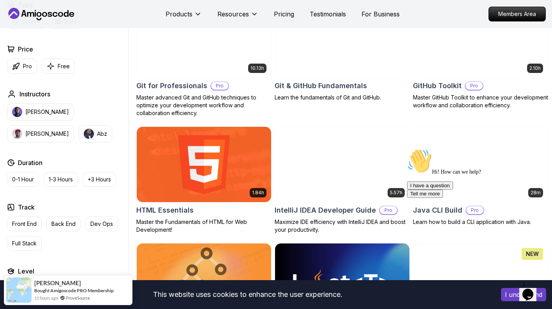
scroll to position [857, 0]
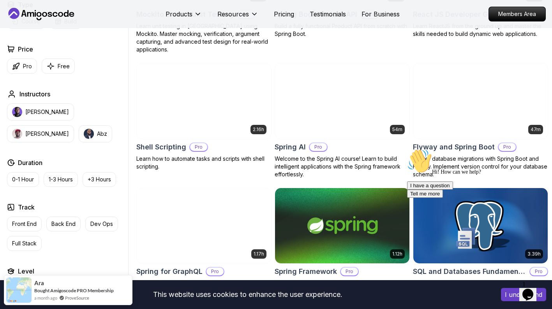
scroll to position [1832, 0]
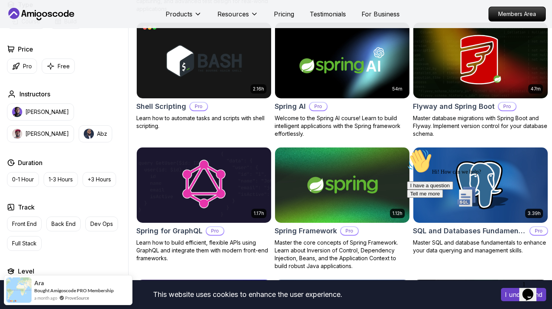
click at [473, 64] on img at bounding box center [480, 60] width 141 height 79
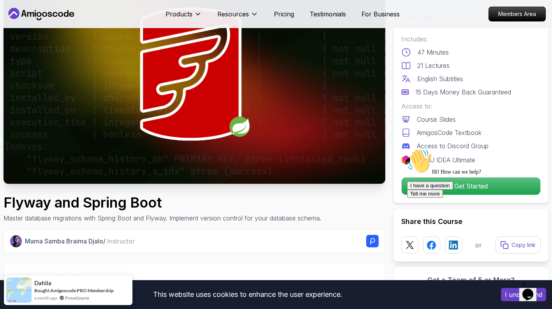
scroll to position [39, 0]
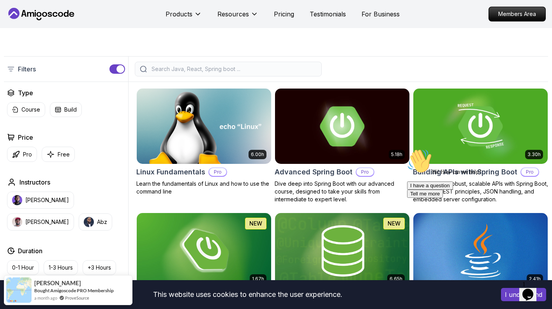
scroll to position [195, 0]
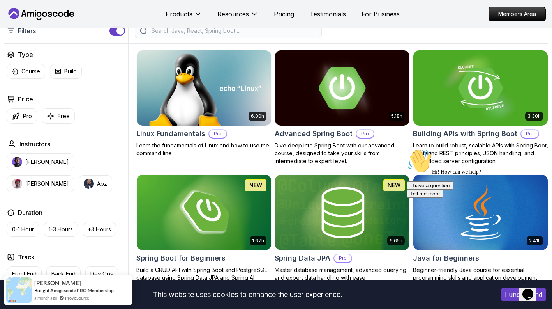
click at [355, 93] on img at bounding box center [342, 87] width 141 height 79
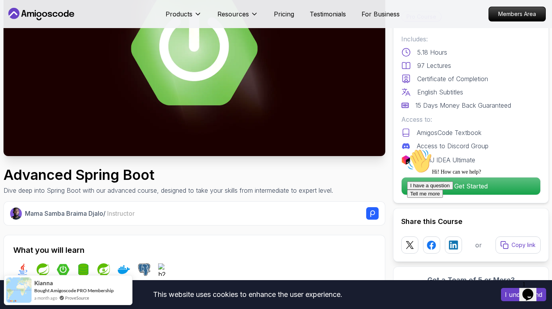
scroll to position [117, 0]
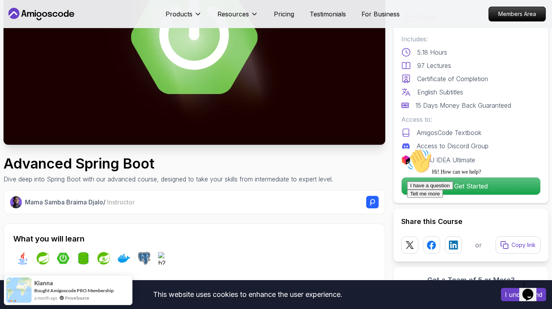
click at [458, 182] on div "Hi! How can we help? I have a question Tell me more" at bounding box center [477, 172] width 140 height 49
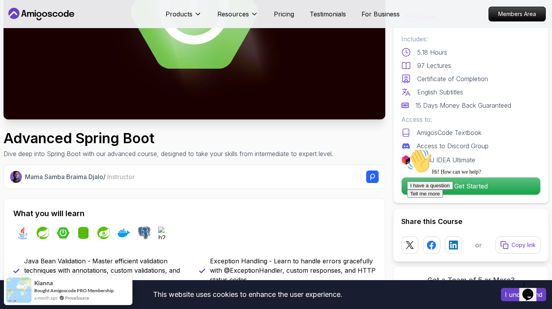
scroll to position [156, 0]
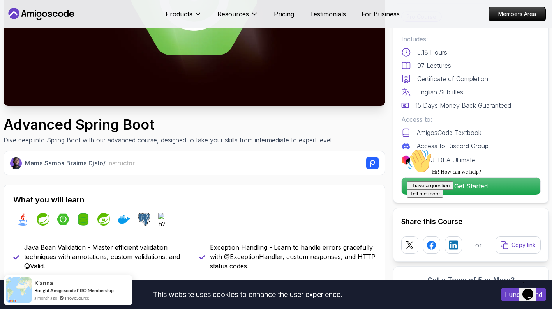
click at [528, 290] on icon "$i18n('chat', 'chat_widget')" at bounding box center [528, 294] width 11 height 12
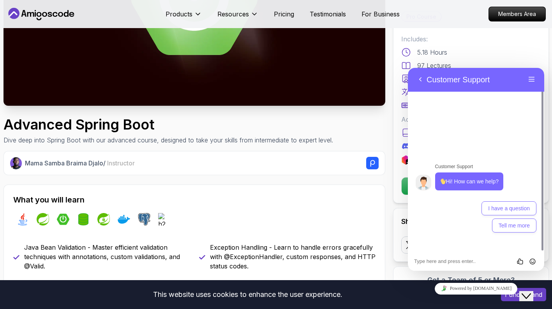
click at [531, 291] on icon "Close Chat This icon closes the chat window." at bounding box center [526, 295] width 9 height 9
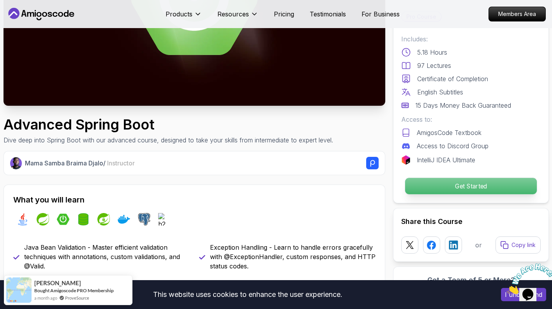
click at [468, 187] on p "Get Started" at bounding box center [471, 186] width 132 height 16
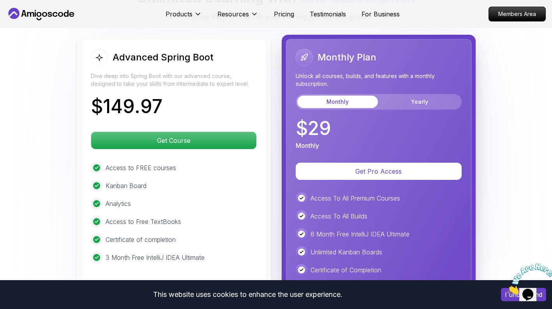
scroll to position [1723, 0]
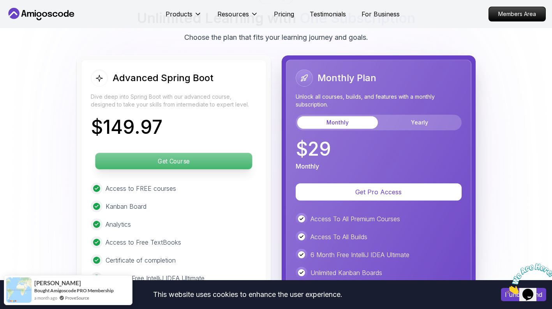
click at [237, 153] on p "Get Course" at bounding box center [173, 161] width 157 height 16
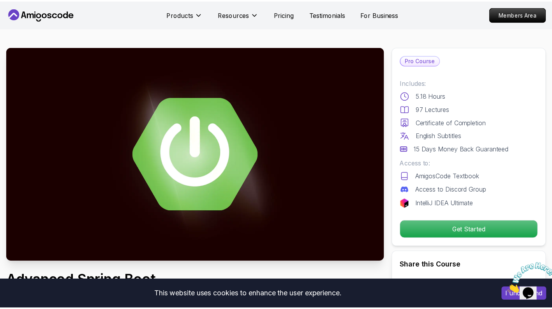
scroll to position [12, 0]
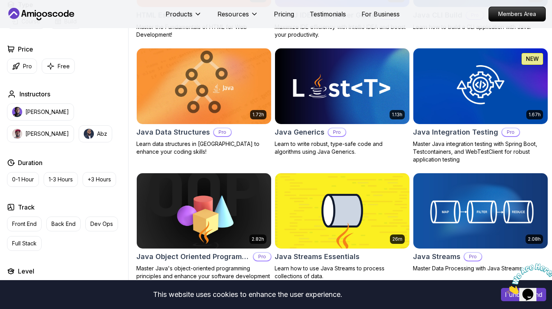
scroll to position [1052, 0]
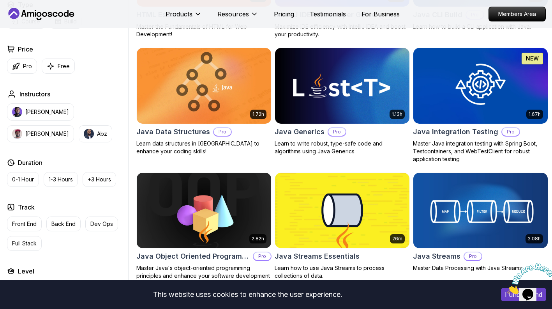
click at [500, 86] on img at bounding box center [480, 85] width 141 height 79
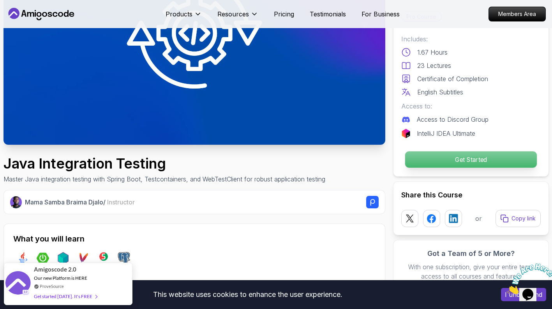
click at [451, 151] on p "Get Started" at bounding box center [471, 159] width 132 height 16
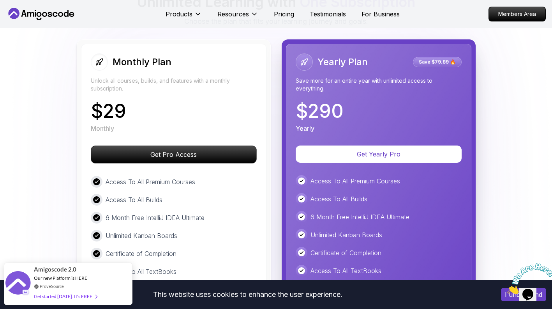
scroll to position [1695, 0]
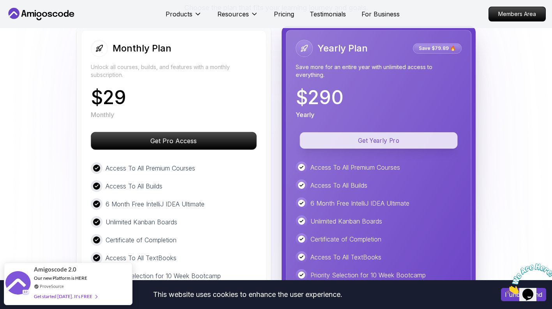
click at [360, 142] on p "Get Yearly Pro" at bounding box center [379, 140] width 158 height 16
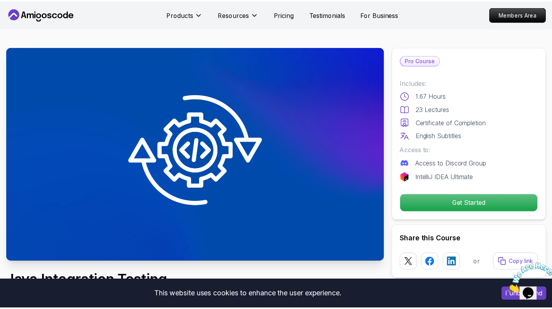
scroll to position [1, 0]
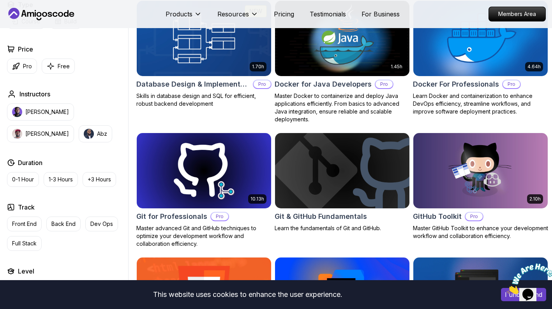
scroll to position [804, 0]
